Goal: Information Seeking & Learning: Learn about a topic

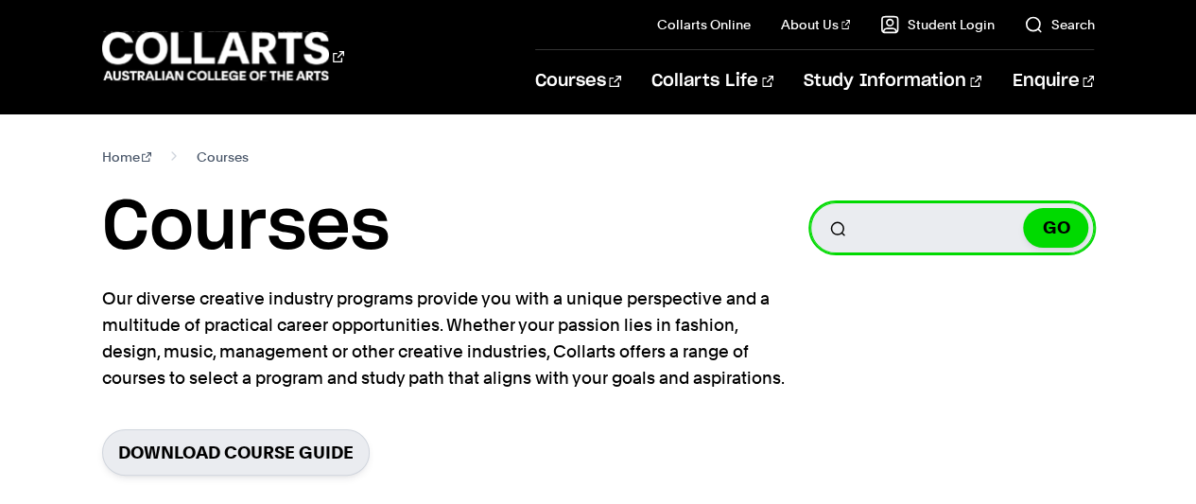
click at [890, 228] on input "Search for a course" at bounding box center [952, 227] width 284 height 51
type input "critical thinking"
click at [1023, 208] on button "GO" at bounding box center [1055, 228] width 65 height 40
click at [1081, 236] on form "Search for a course critical thinking GO" at bounding box center [952, 227] width 284 height 51
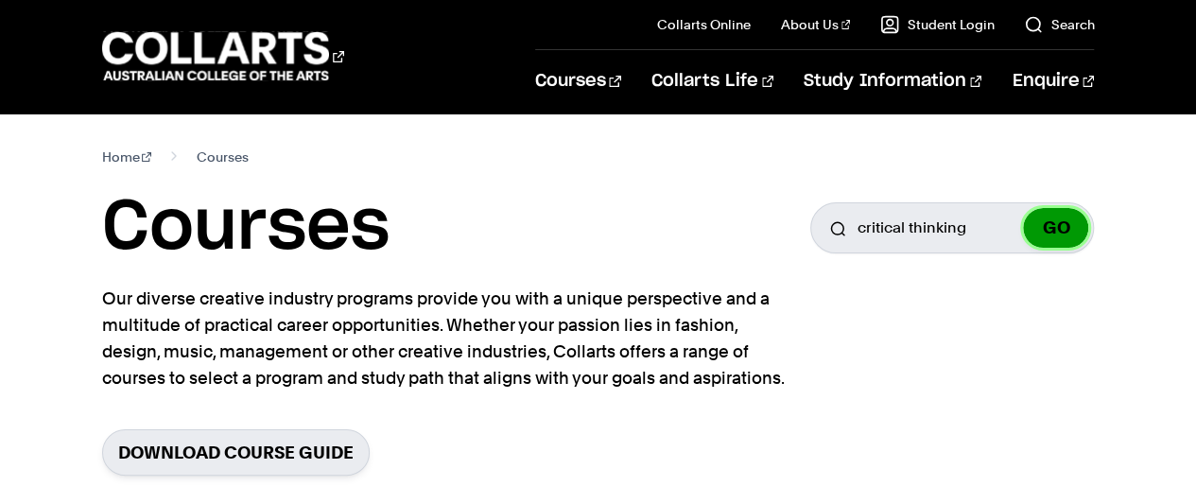
click at [1067, 236] on button "GO" at bounding box center [1055, 228] width 65 height 40
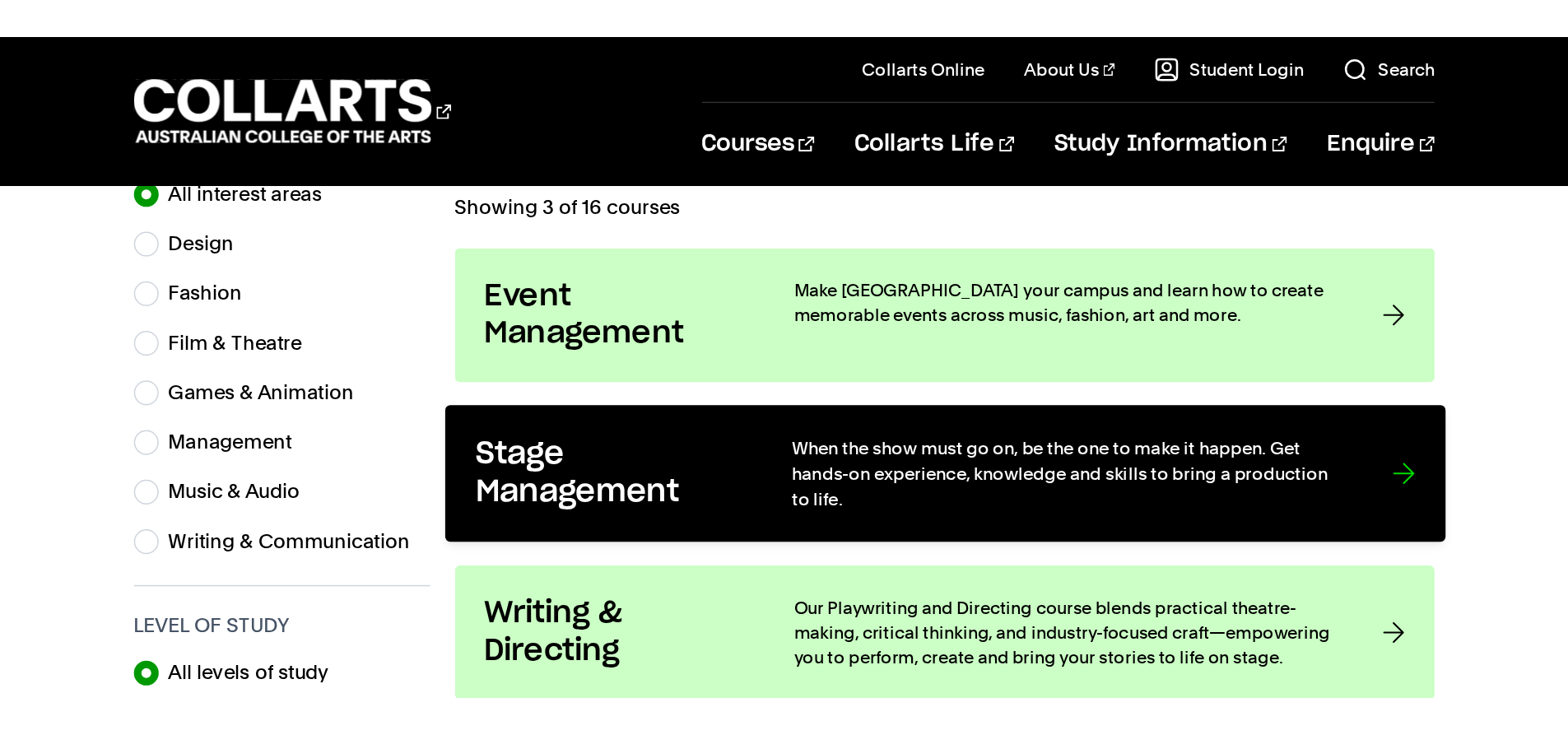
scroll to position [493, 0]
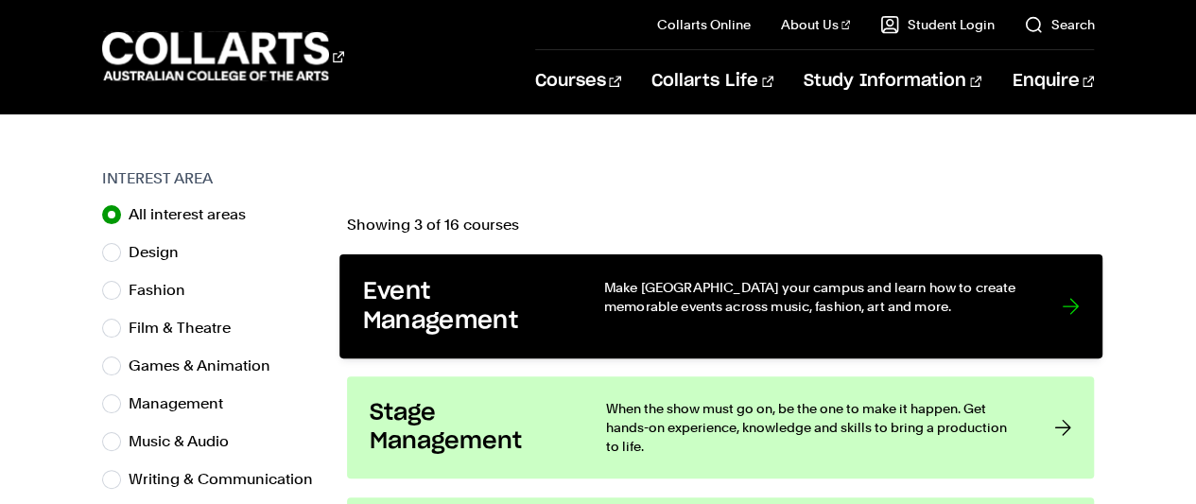
click at [603, 313] on p "Make [GEOGRAPHIC_DATA] your campus and learn how to create memorable events acr…" at bounding box center [813, 297] width 420 height 39
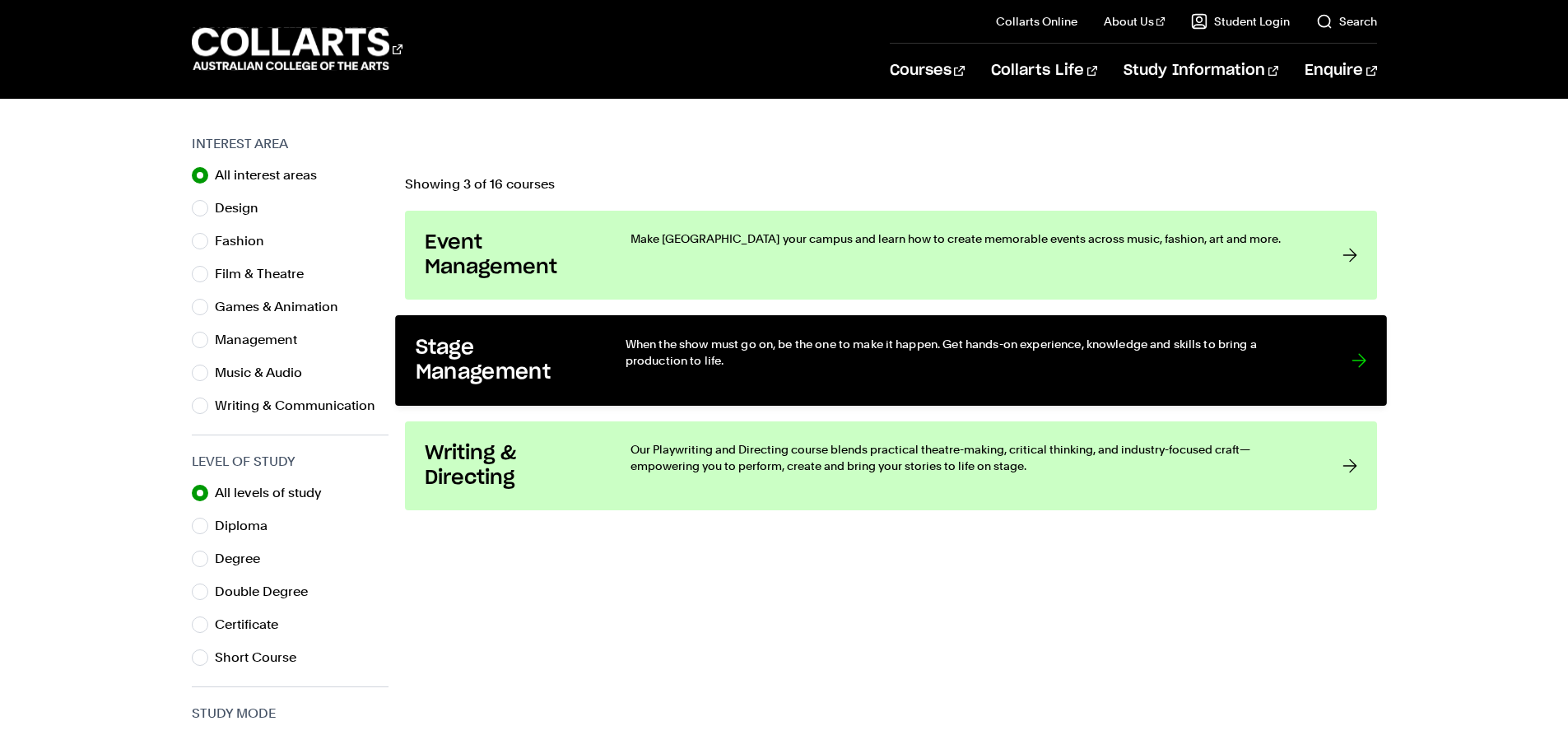
click at [1040, 346] on p "When the show must go on, be the one to make it happen. Get hands-on experience…" at bounding box center [970, 352] width 692 height 34
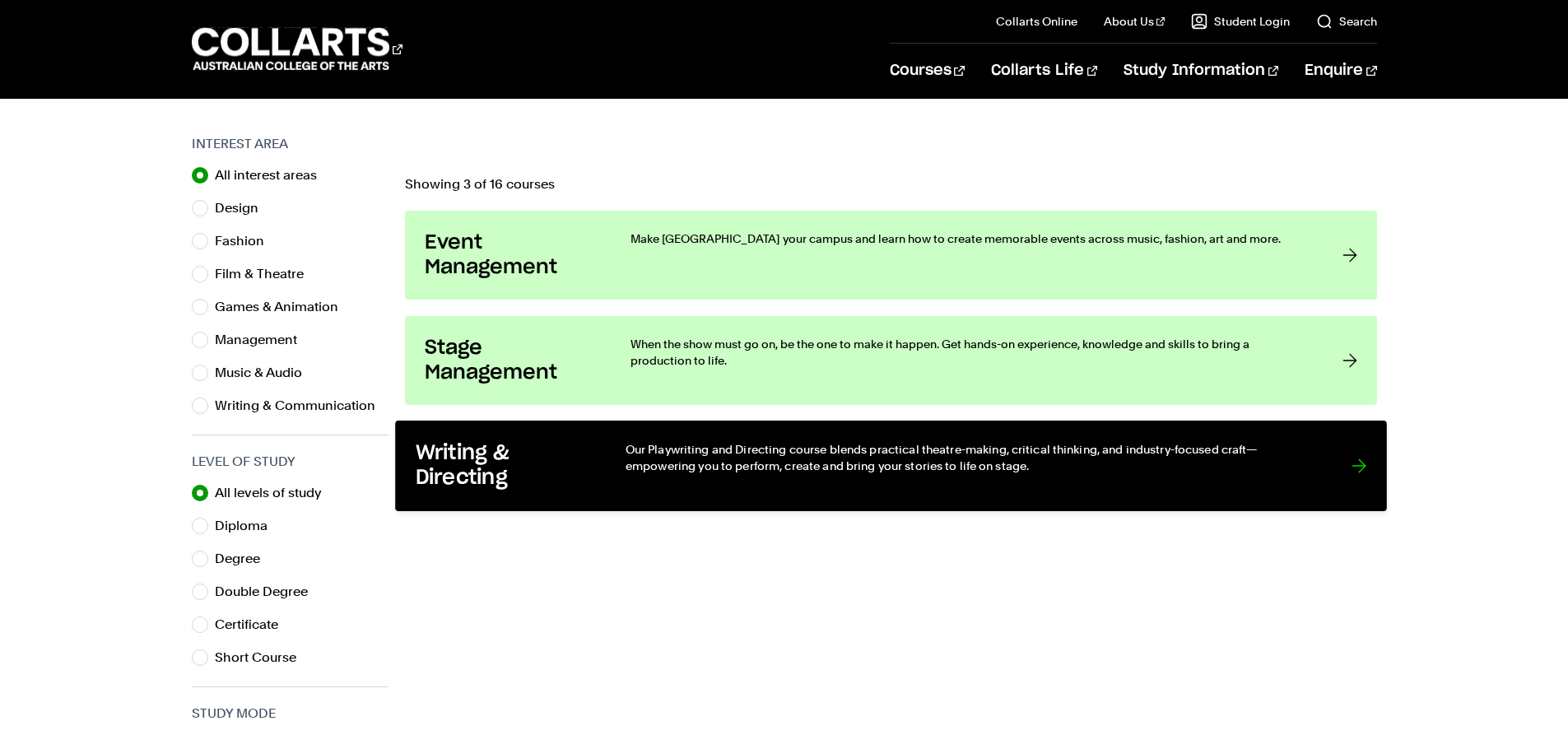
click at [513, 438] on h3 "Writing & Directing" at bounding box center [503, 466] width 176 height 50
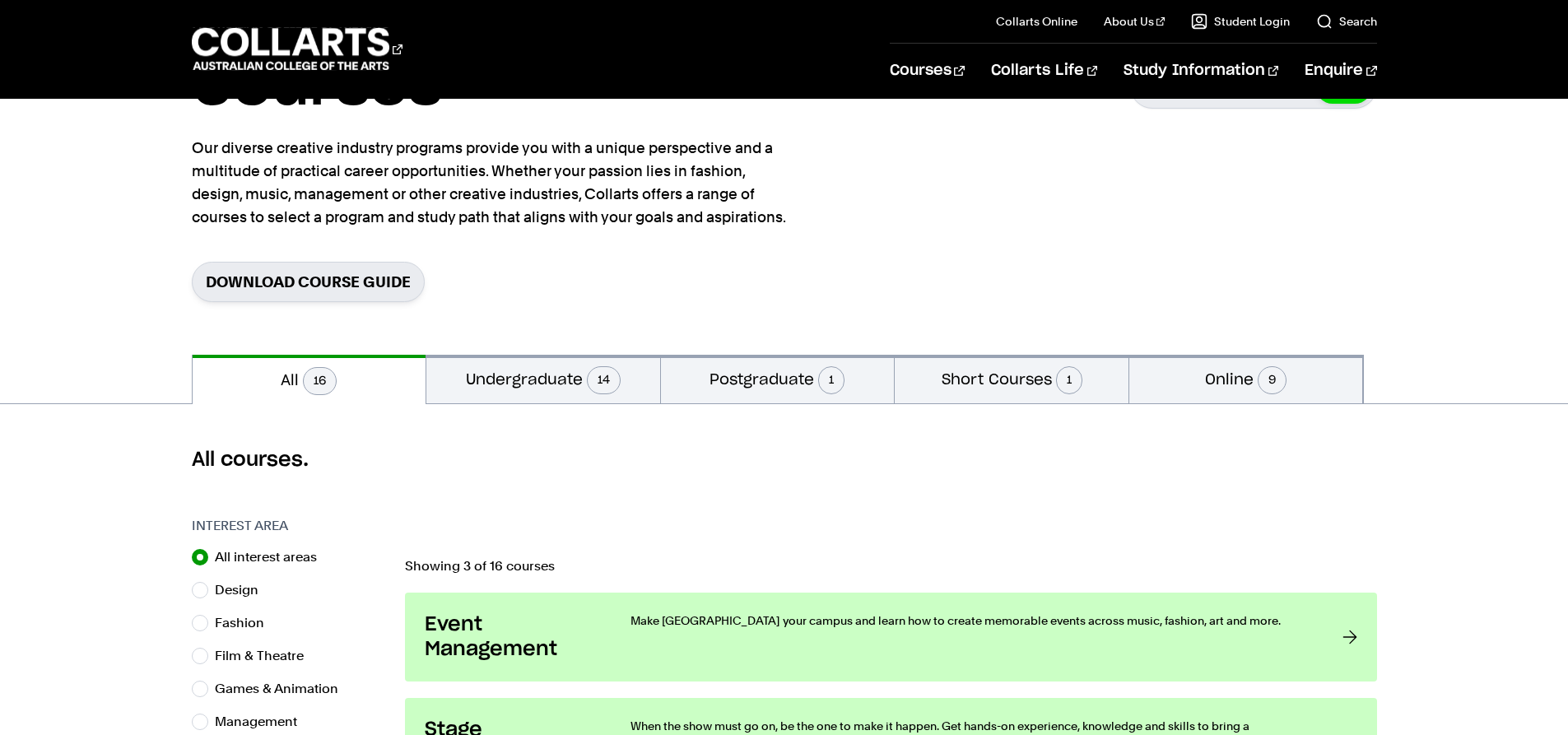
scroll to position [0, 0]
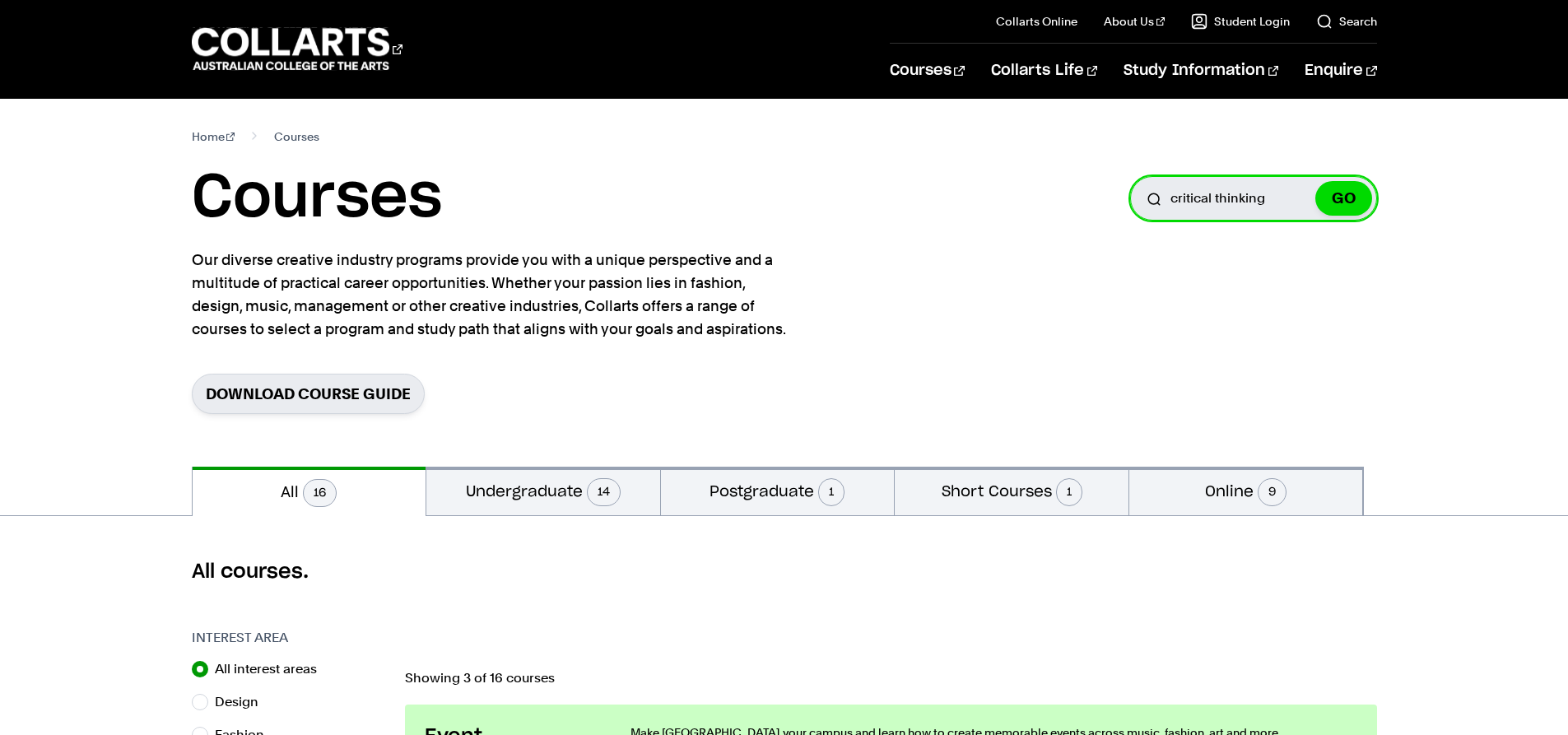
drag, startPoint x: 1271, startPoint y: 197, endPoint x: 1087, endPoint y: 201, distance: 184.0
click at [1040, 201] on div "Courses Search for a course critical thinking GO" at bounding box center [784, 197] width 1185 height 74
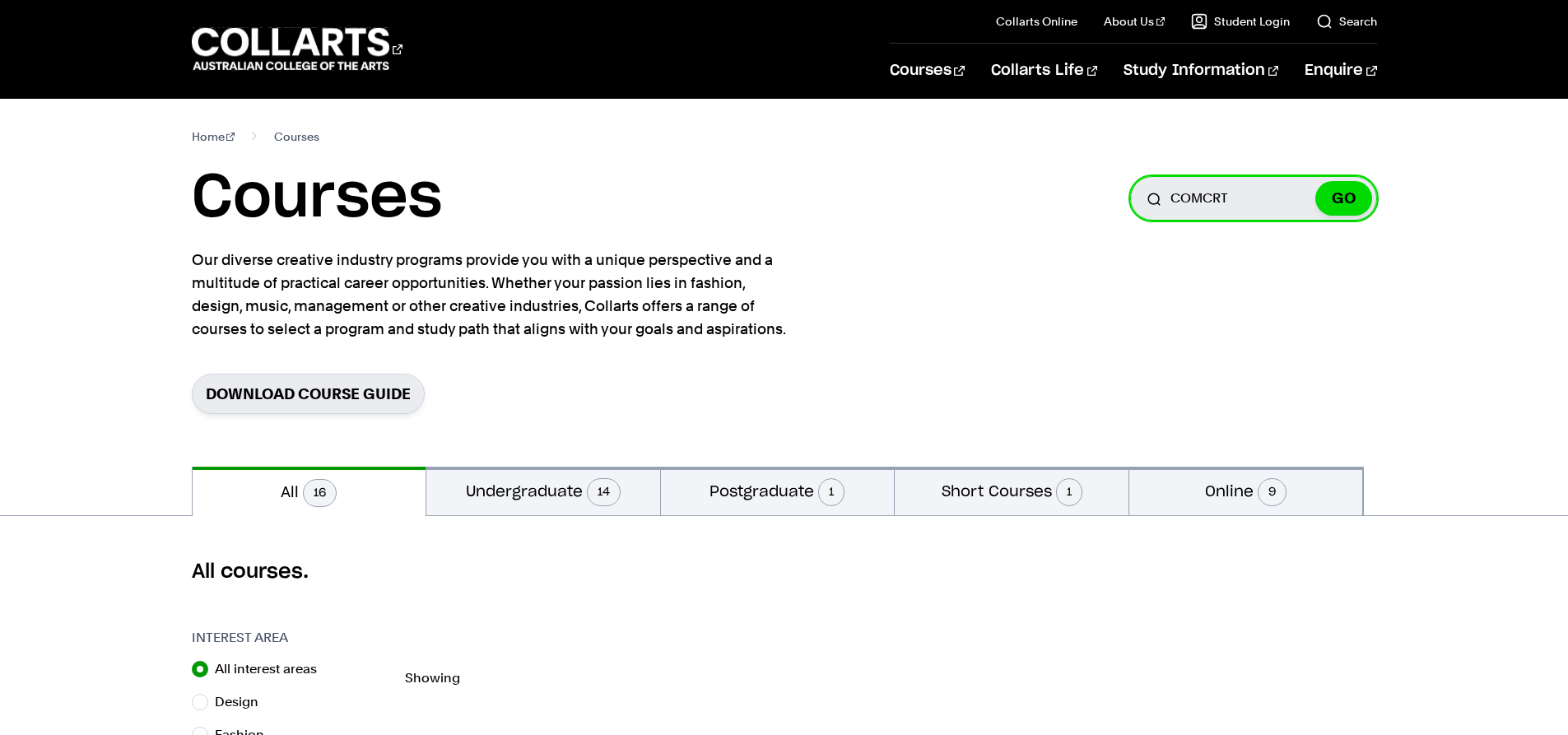
type input "COMCRT"
click at [1040, 181] on button "GO" at bounding box center [1343, 198] width 57 height 35
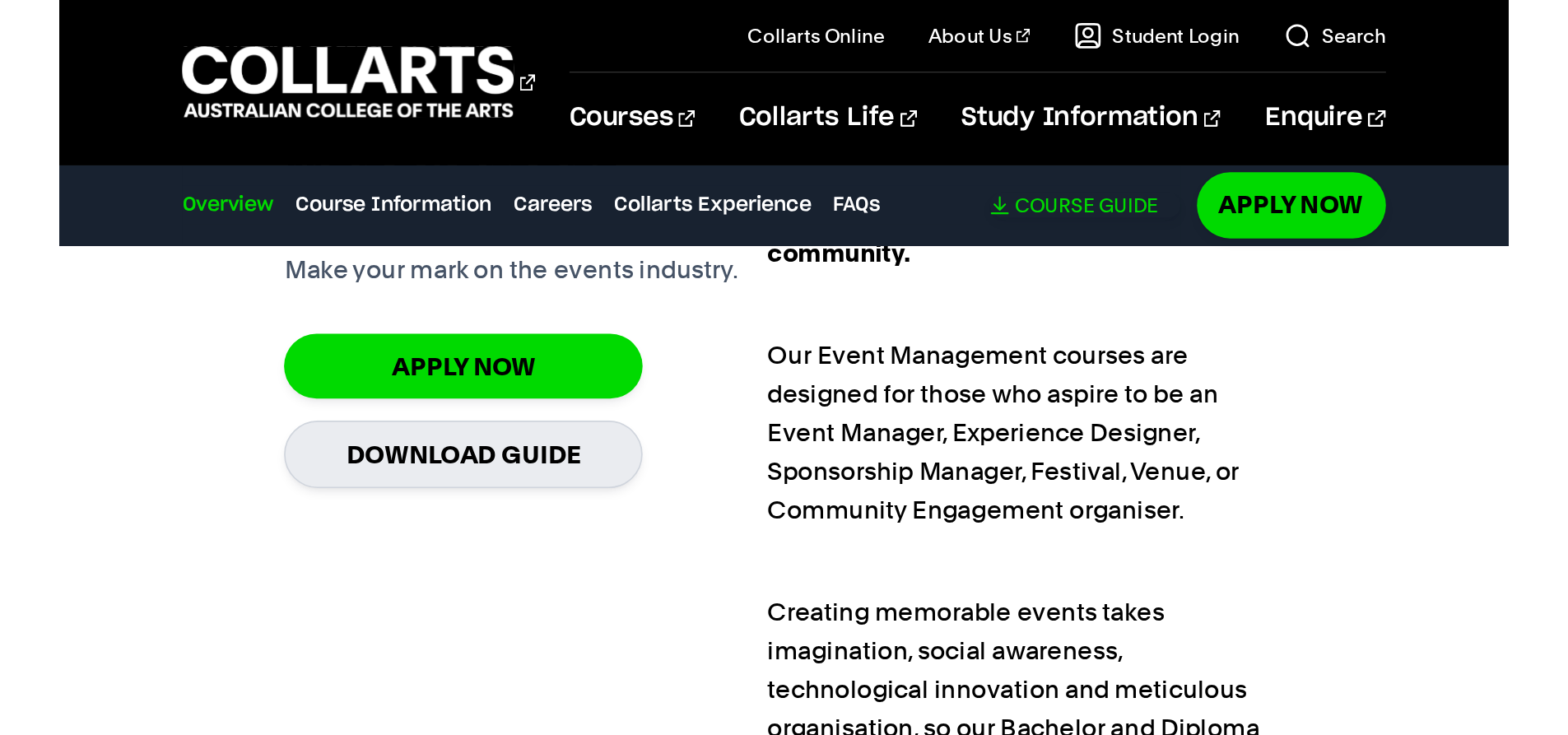
scroll to position [1257, 0]
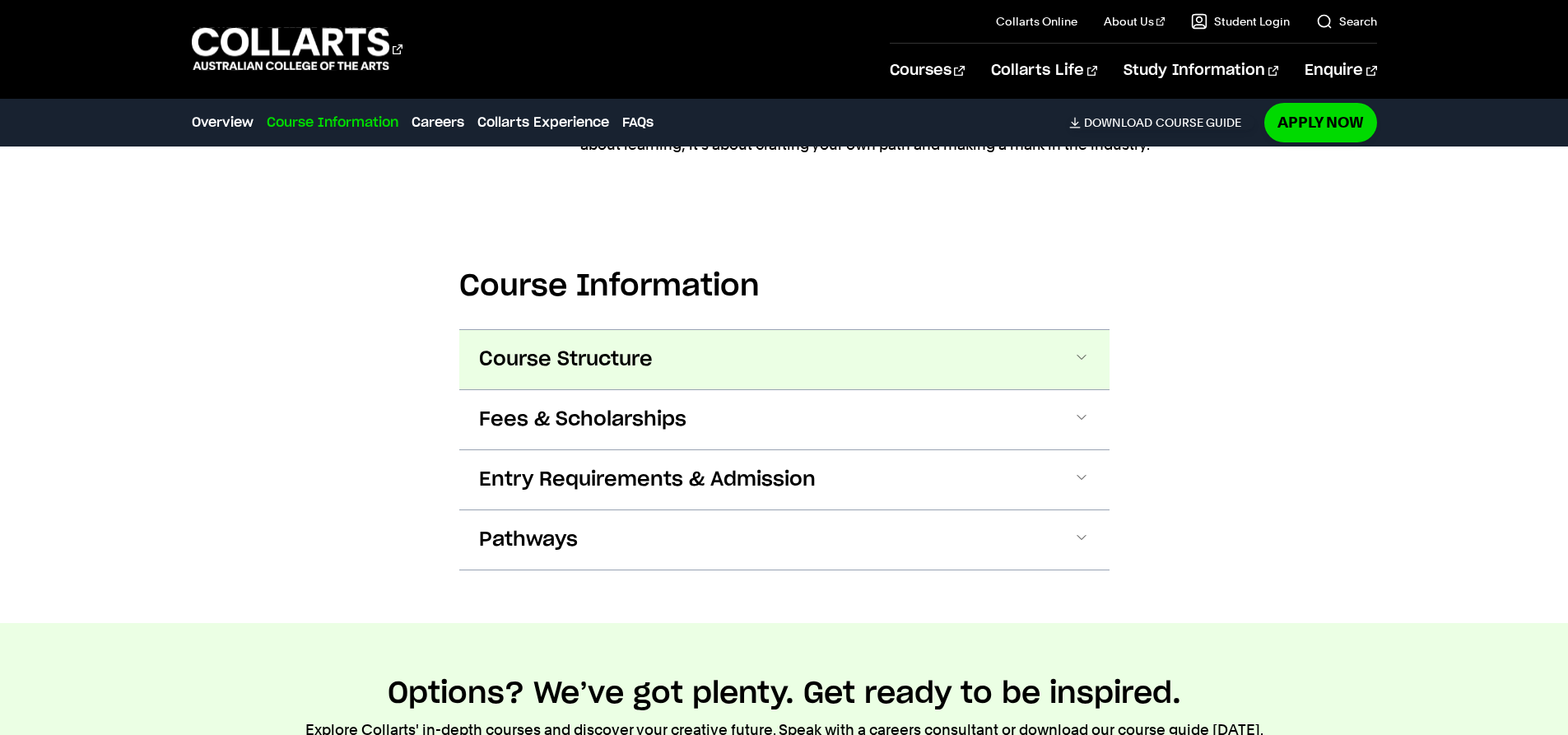
click at [955, 363] on button "Course Structure" at bounding box center [784, 359] width 650 height 59
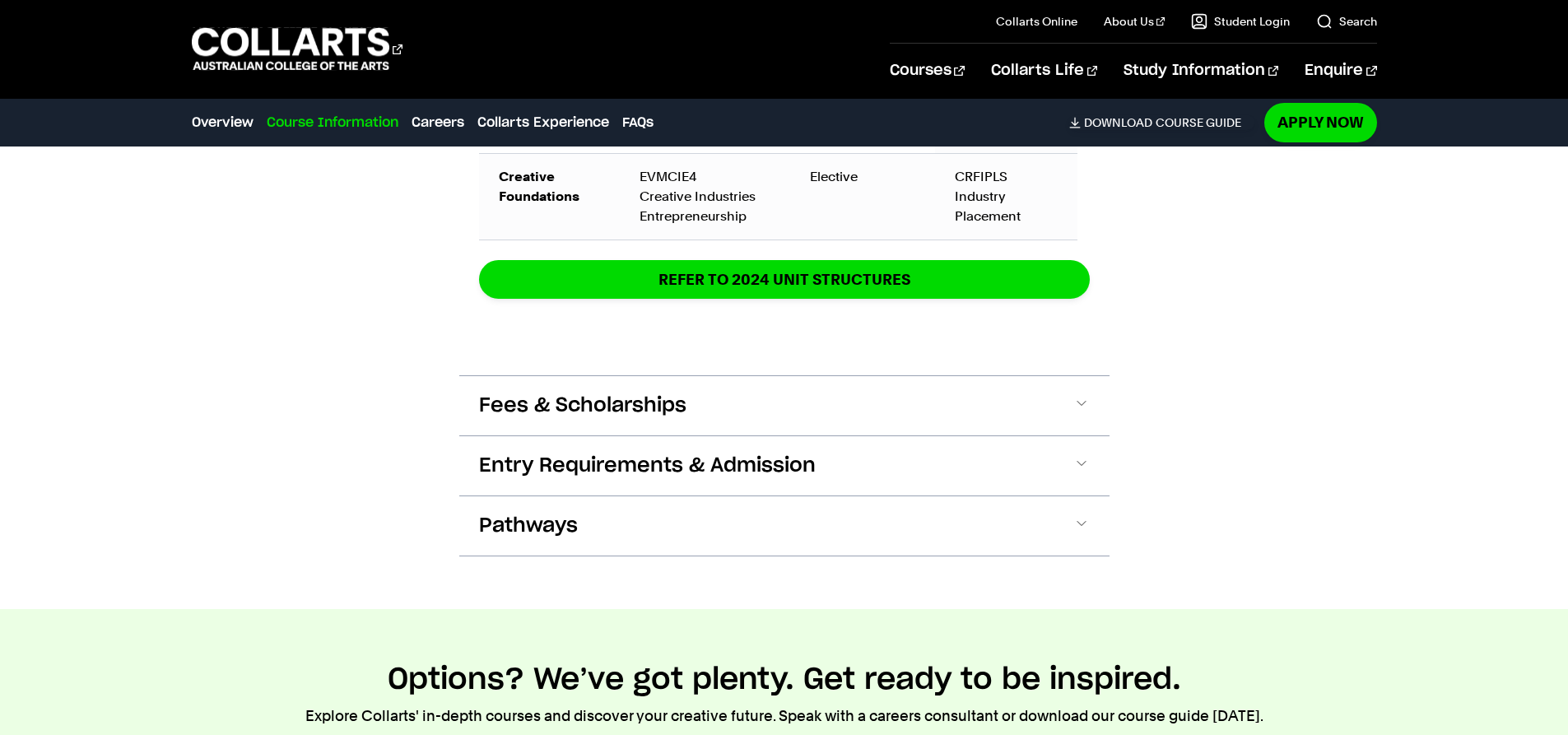
scroll to position [2919, 0]
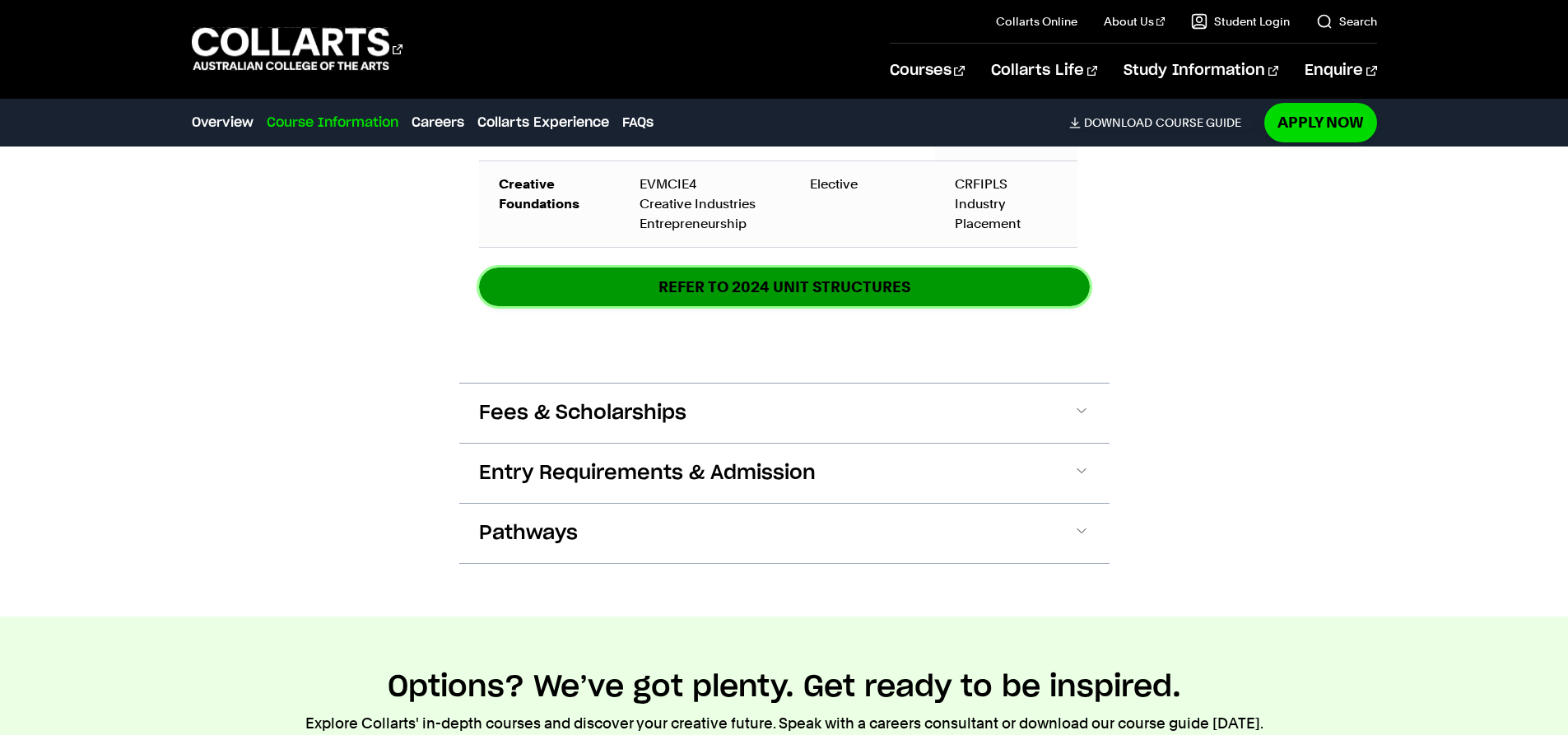
click at [788, 294] on link "REFER TO 2024 unit structures" at bounding box center [784, 286] width 611 height 38
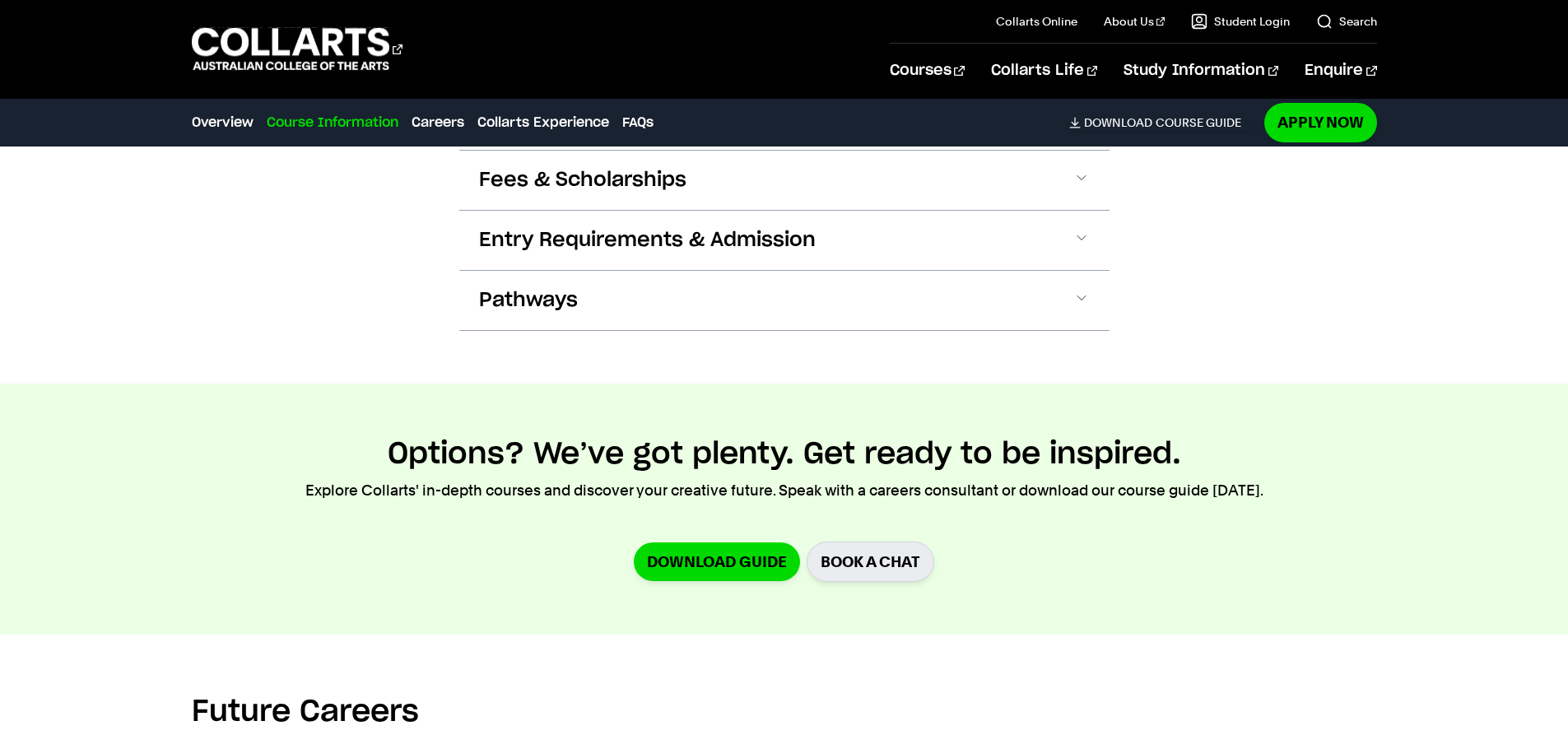
scroll to position [3002, 0]
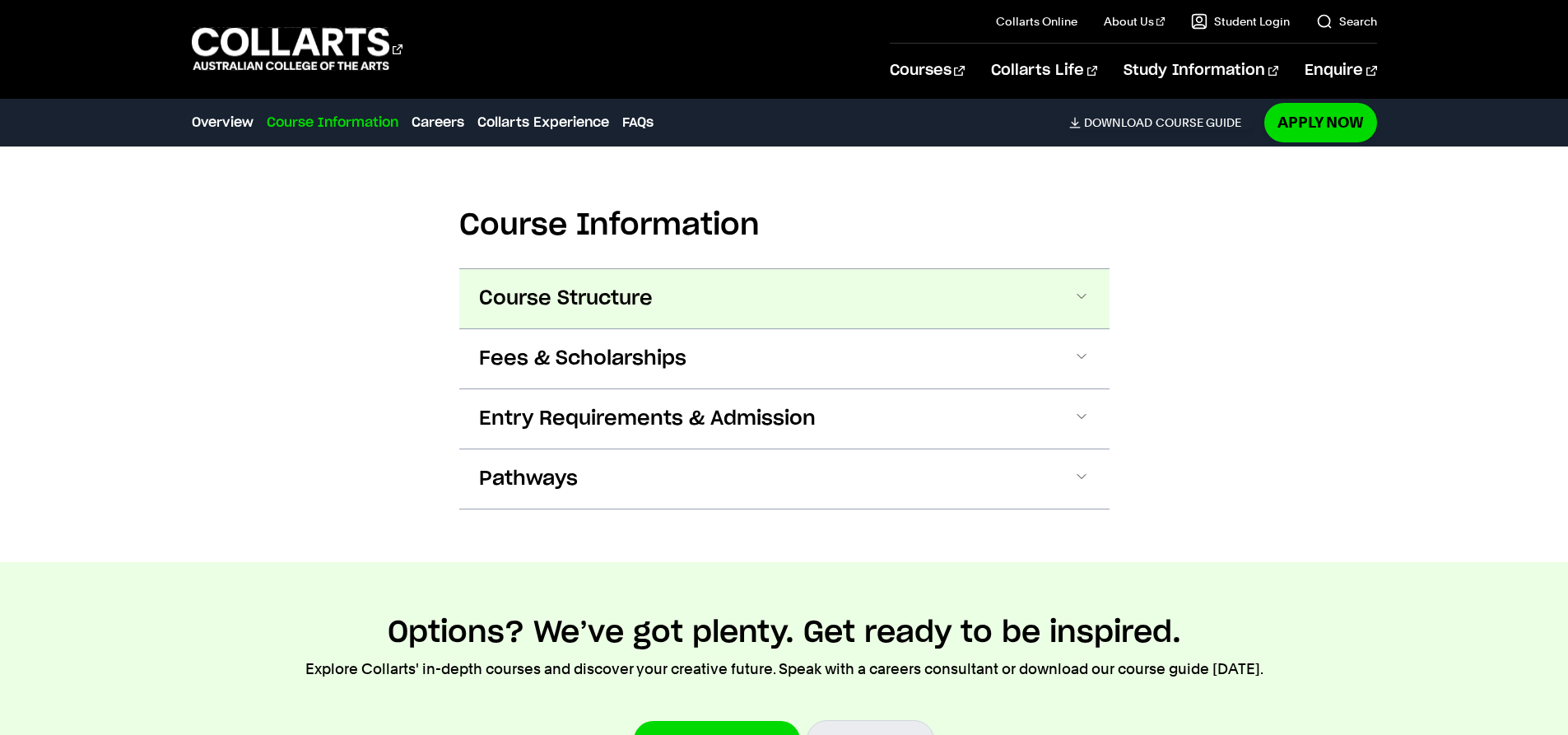
click at [1056, 294] on button "Course Structure" at bounding box center [784, 298] width 650 height 59
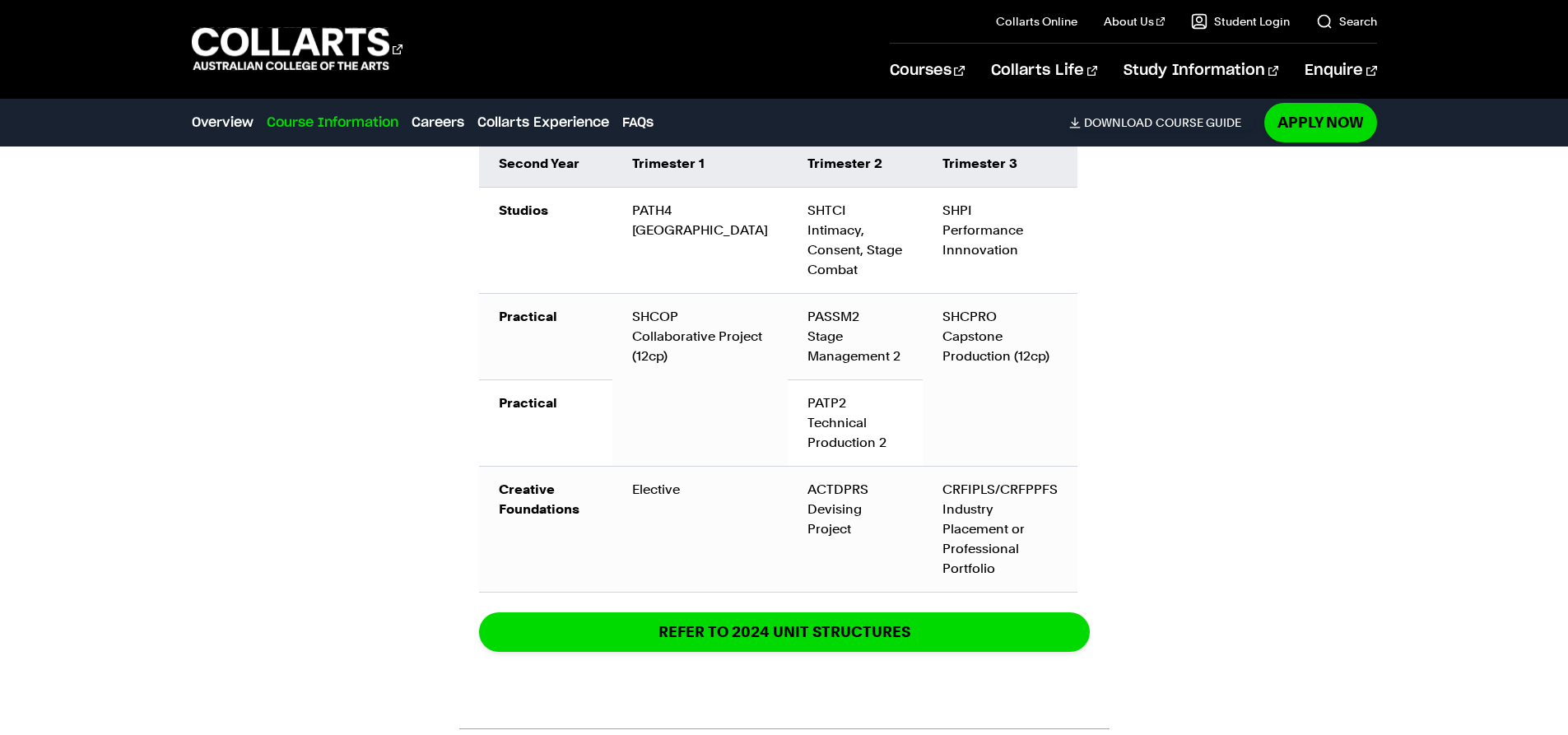
scroll to position [2753, 0]
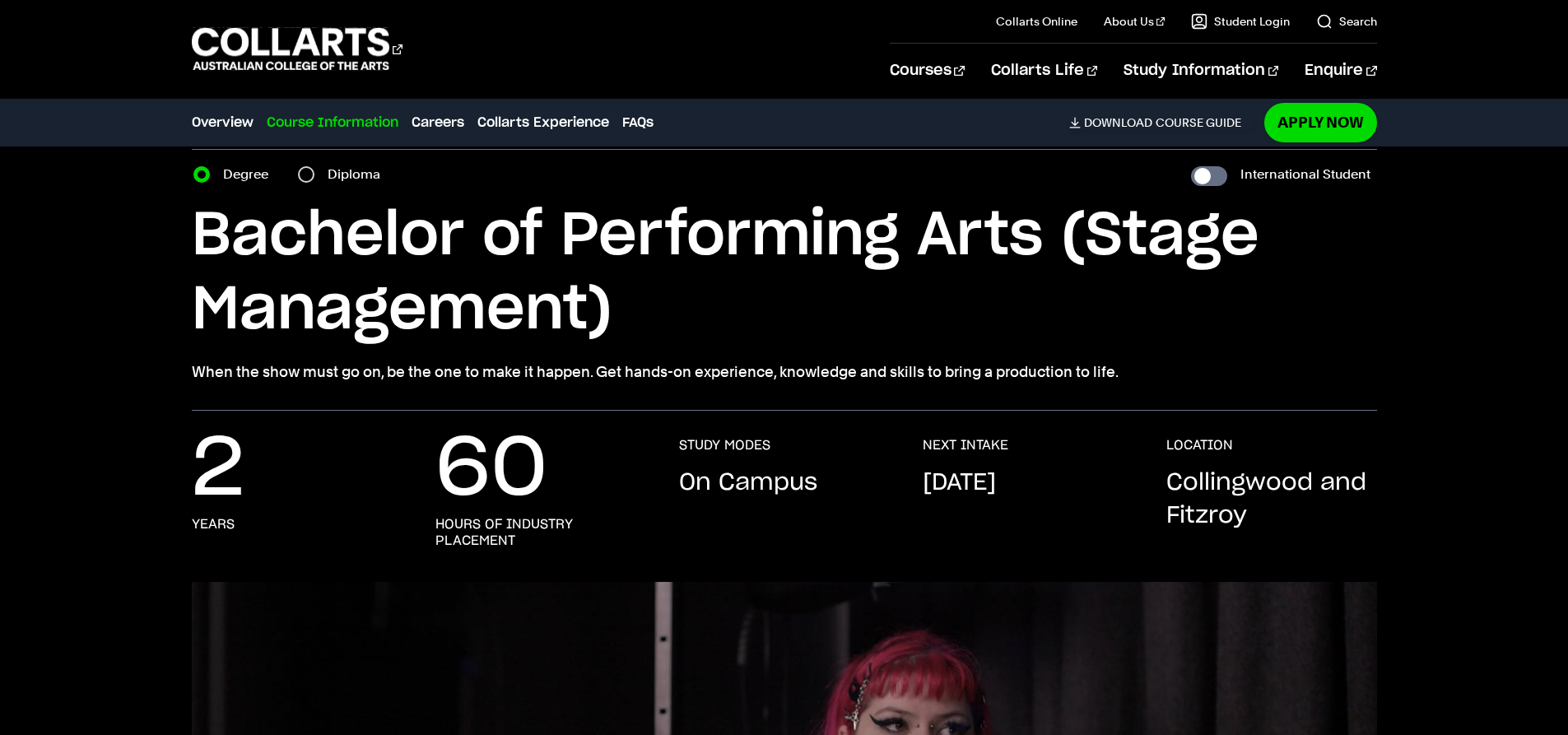
scroll to position [329, 0]
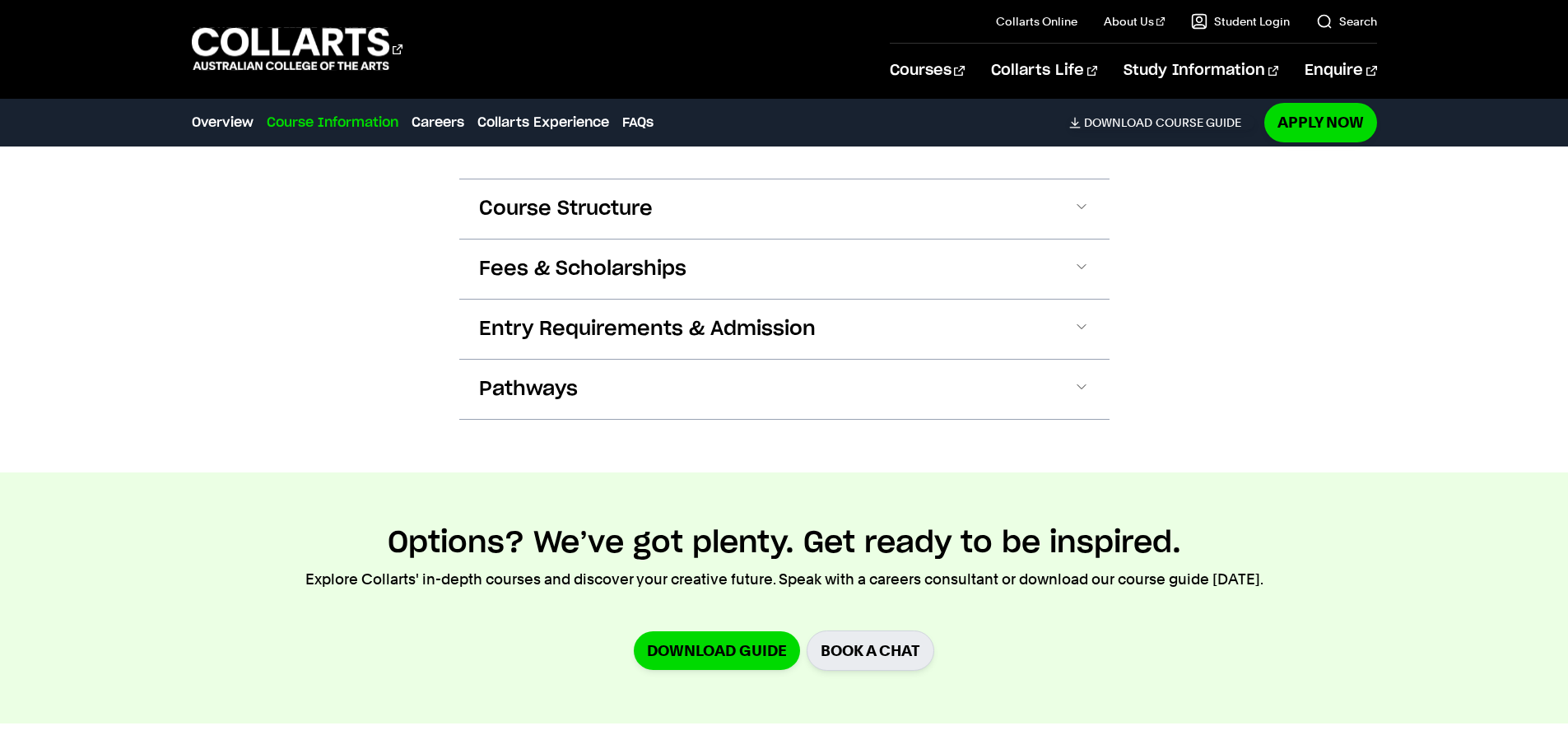
scroll to position [1810, 0]
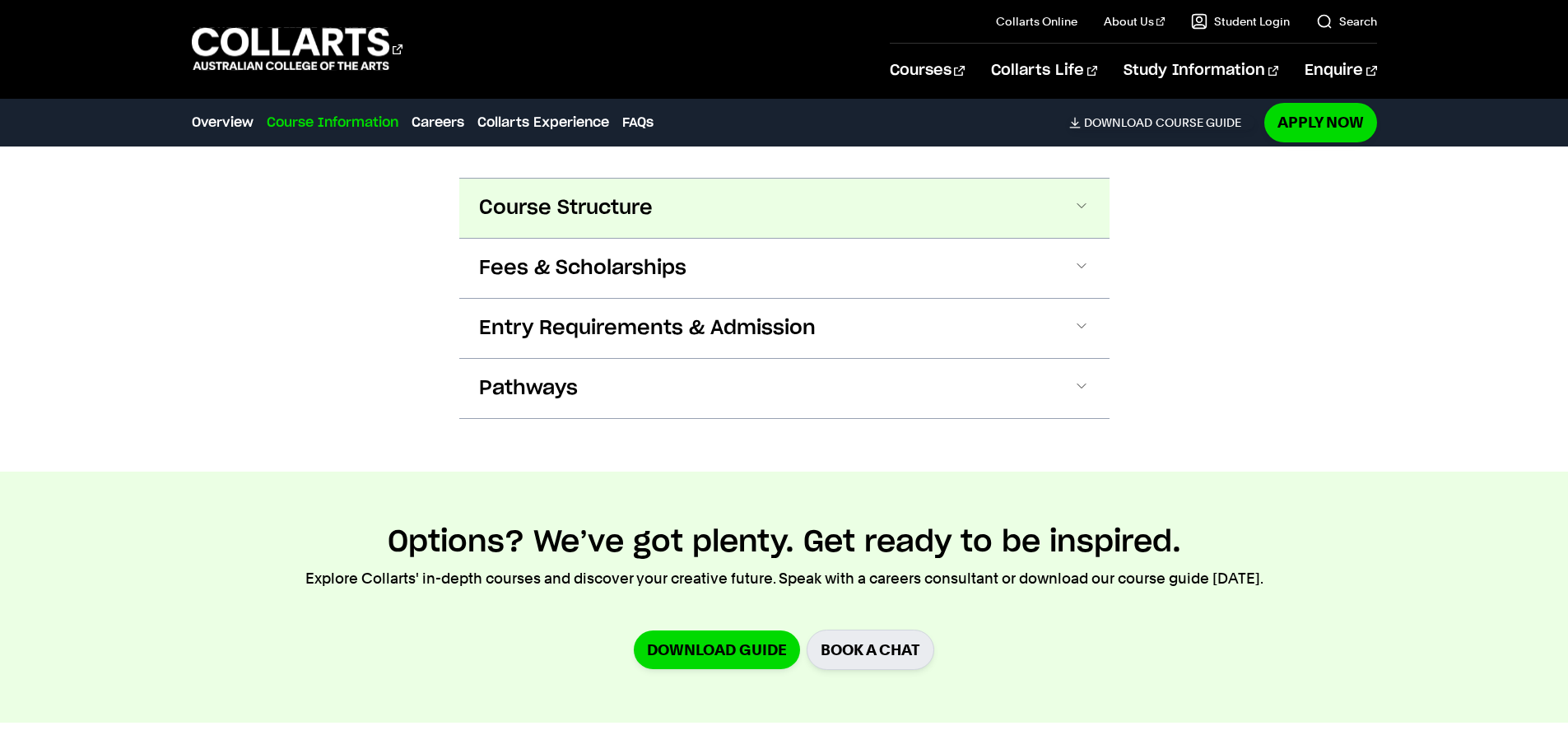
click at [1004, 234] on button "Course Structure" at bounding box center [784, 208] width 650 height 59
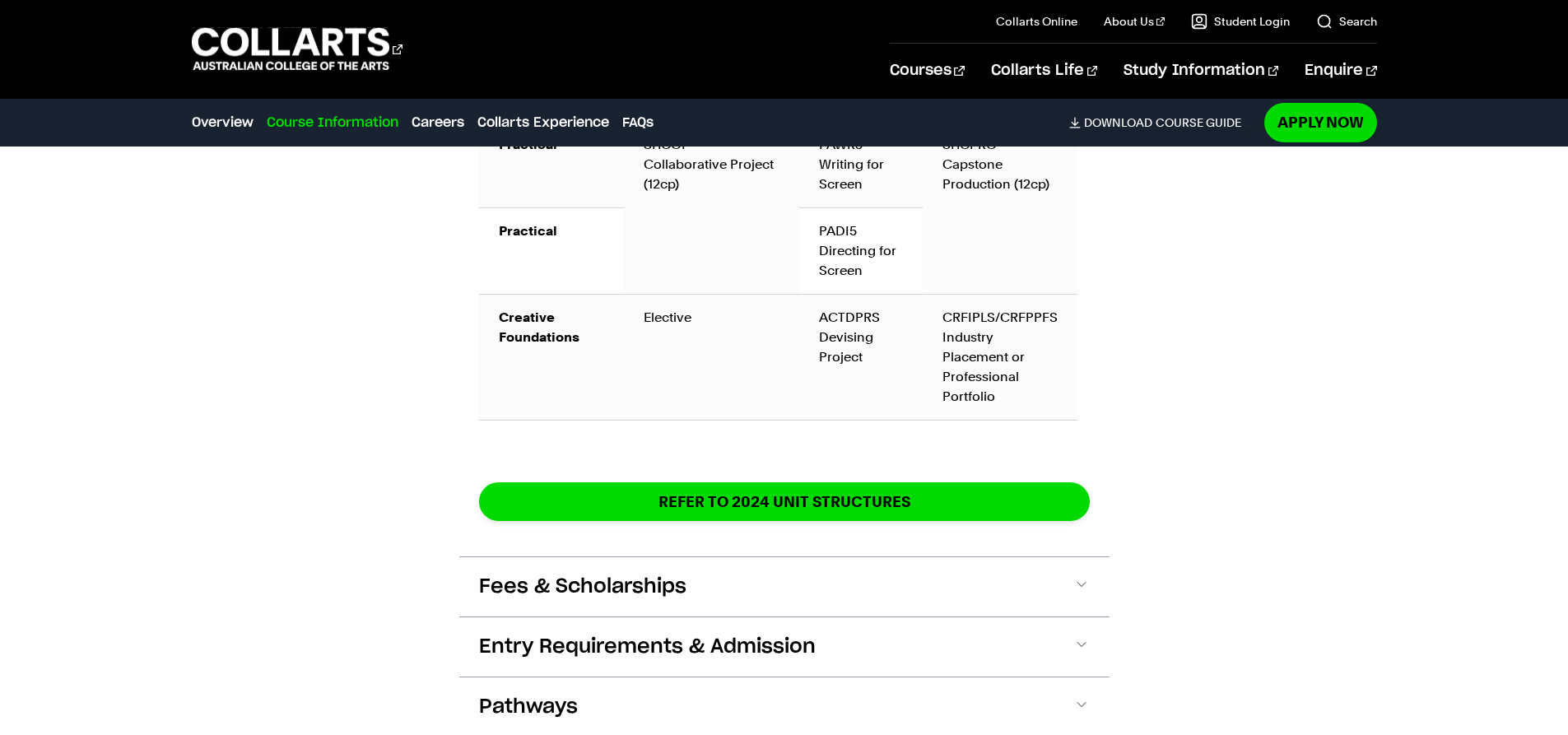
scroll to position [2522, 0]
